Goal: Task Accomplishment & Management: Use online tool/utility

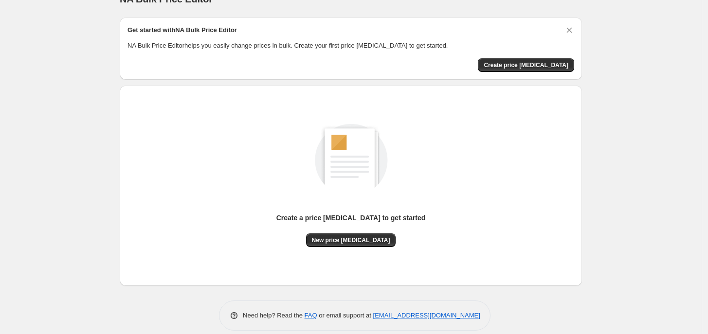
scroll to position [30, 0]
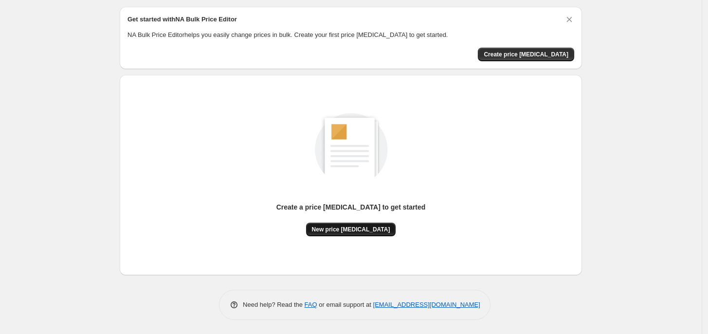
click at [360, 227] on span "New price [MEDICAL_DATA]" at bounding box center [351, 230] width 78 height 8
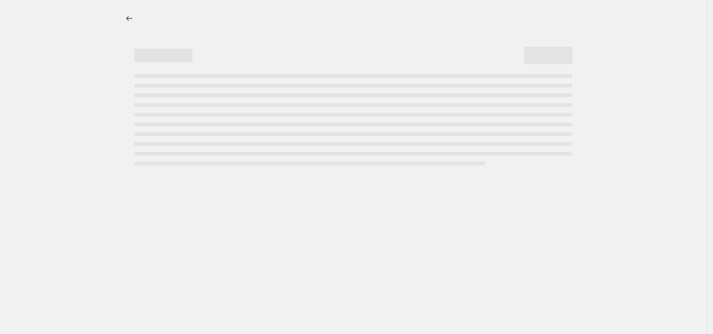
select select "percentage"
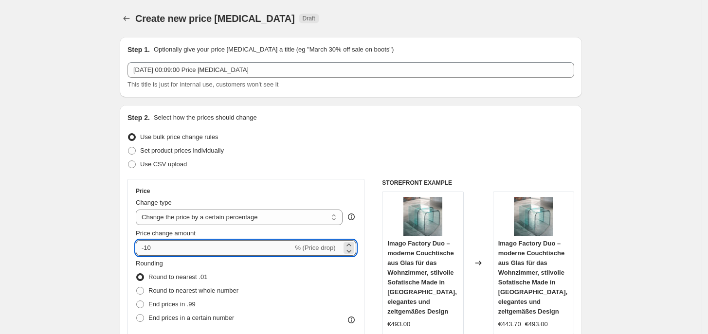
click at [174, 247] on input "-10" at bounding box center [214, 248] width 157 height 16
type input "-1"
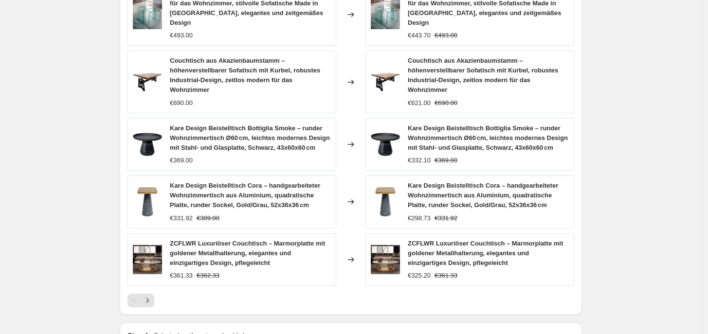
scroll to position [714, 0]
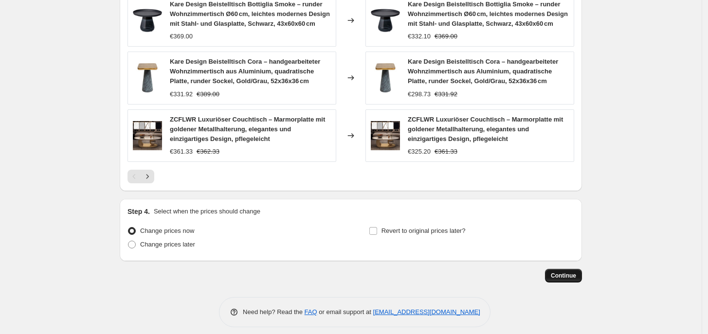
type input "-35"
click at [562, 272] on span "Continue" at bounding box center [562, 276] width 25 height 8
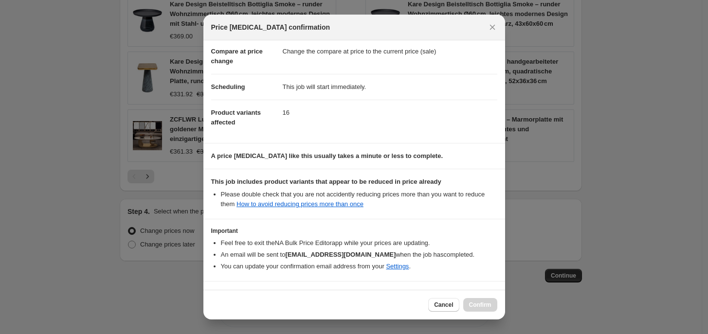
scroll to position [76, 0]
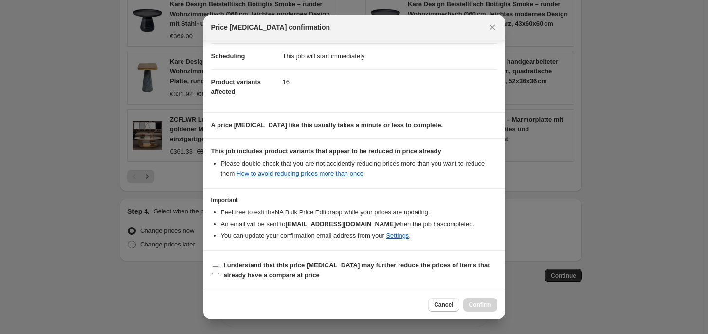
click at [269, 265] on b "I understand that this price [MEDICAL_DATA] may further reduce the prices of it…" at bounding box center [357, 270] width 266 height 17
click at [219, 266] on input "I understand that this price [MEDICAL_DATA] may further reduce the prices of it…" at bounding box center [216, 270] width 8 height 8
checkbox input "true"
drag, startPoint x: 475, startPoint y: 304, endPoint x: 482, endPoint y: 270, distance: 35.3
click at [475, 302] on span "Confirm" at bounding box center [480, 305] width 22 height 8
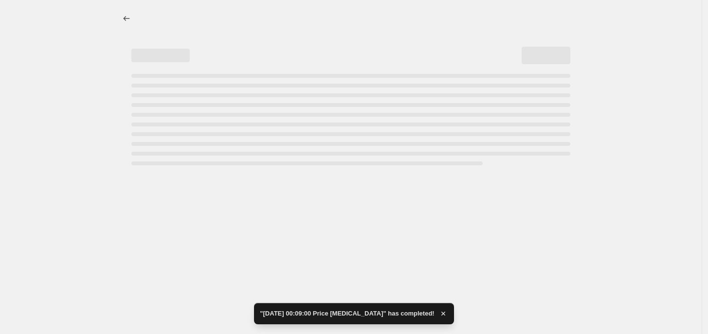
select select "percentage"
